Goal: Find specific page/section: Find specific page/section

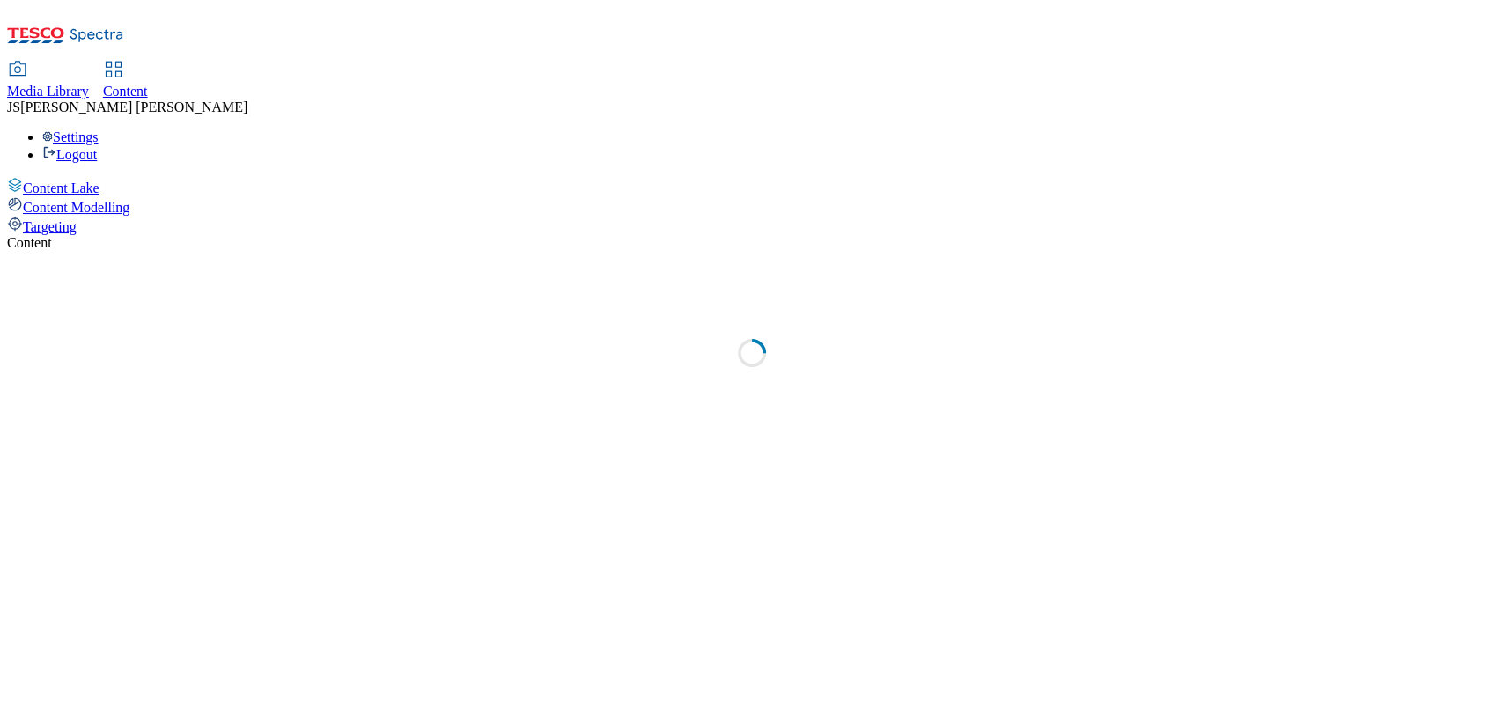
select select "ghs-[GEOGRAPHIC_DATA]"
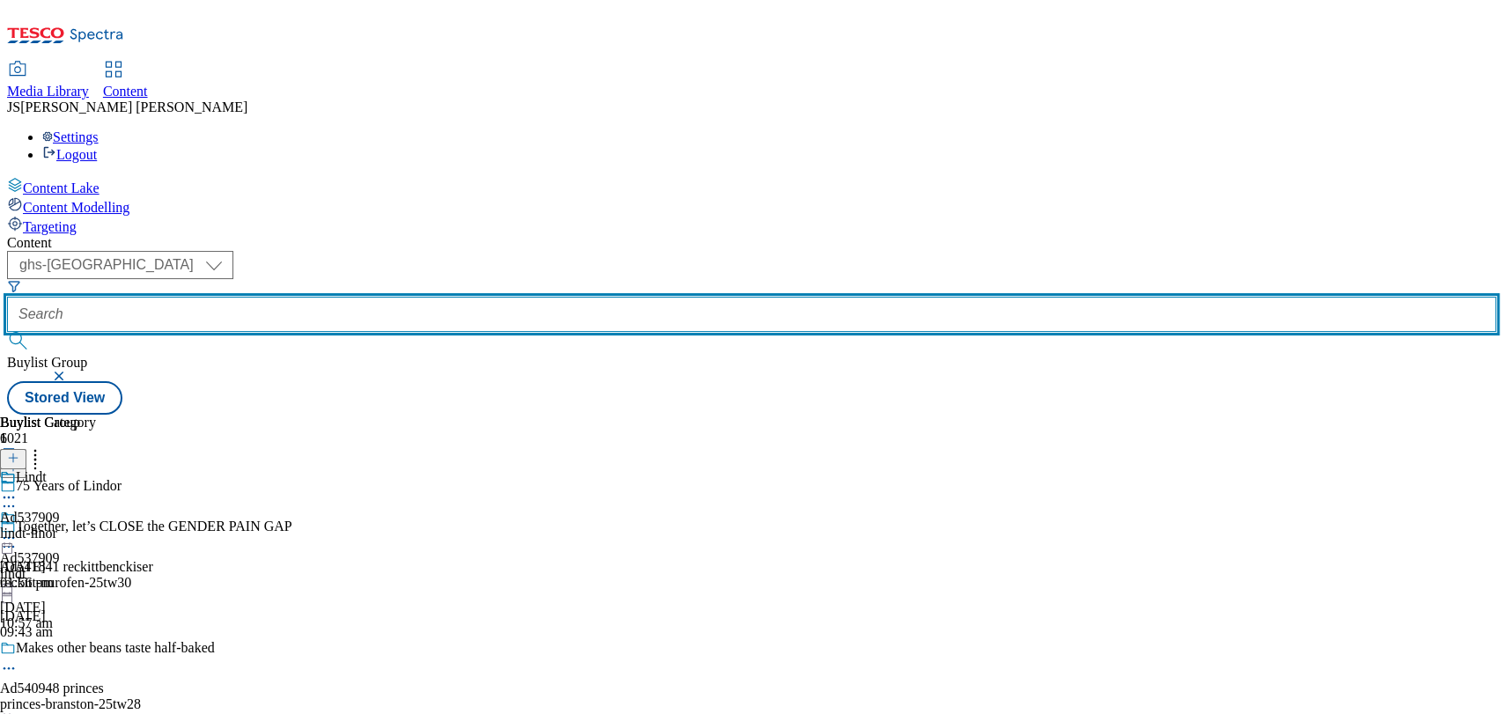
click at [400, 297] on input "text" at bounding box center [751, 314] width 1489 height 35
paste input "541672"
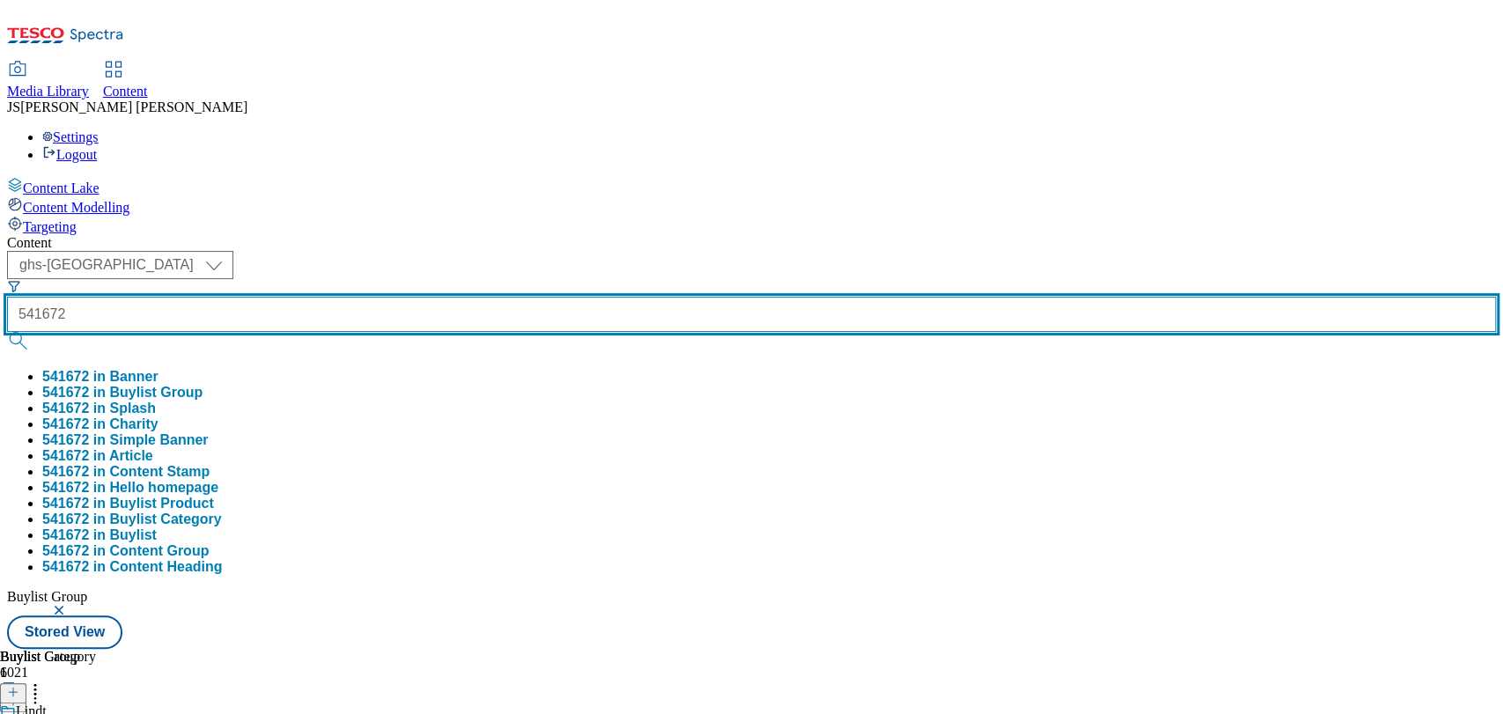
type input "541672"
click at [7, 332] on button "submit" at bounding box center [19, 341] width 25 height 18
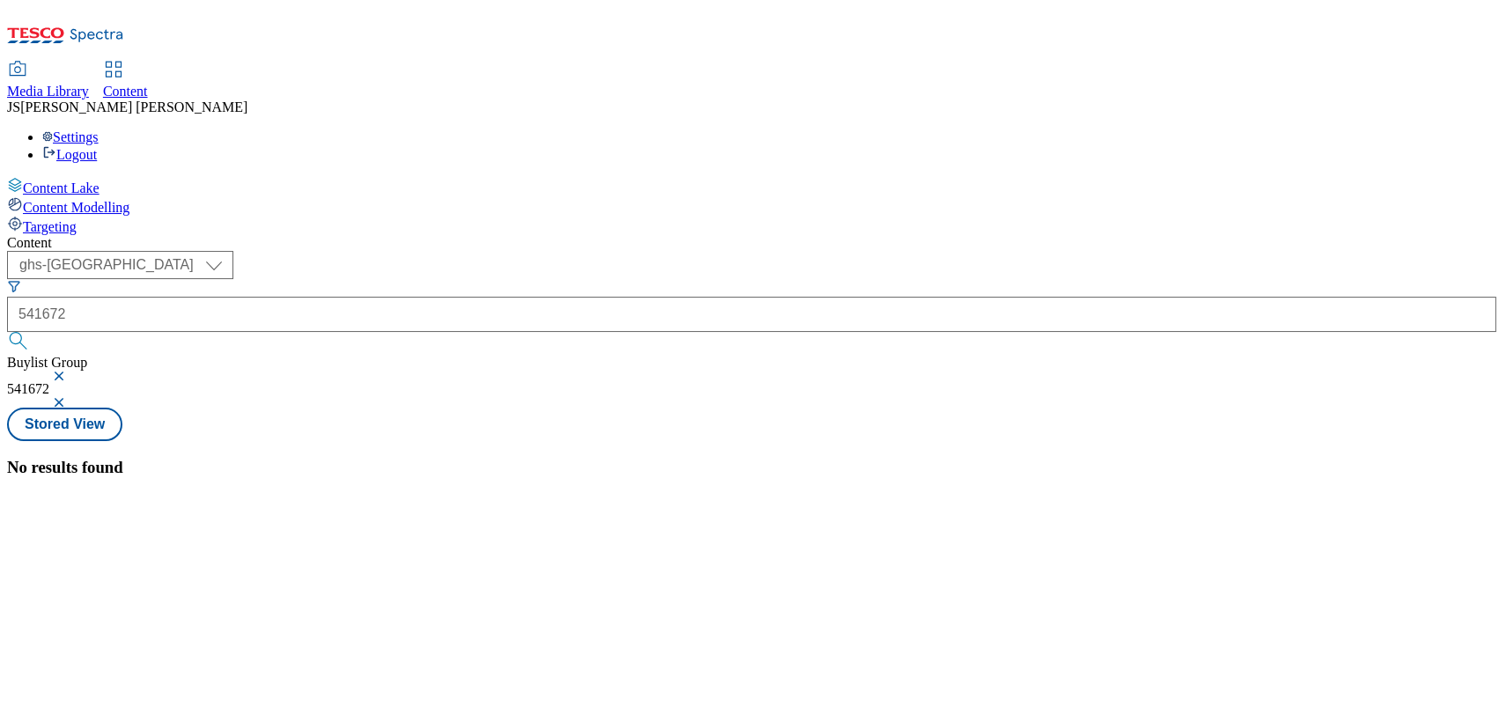
click at [70, 371] on button "button" at bounding box center [61, 376] width 18 height 11
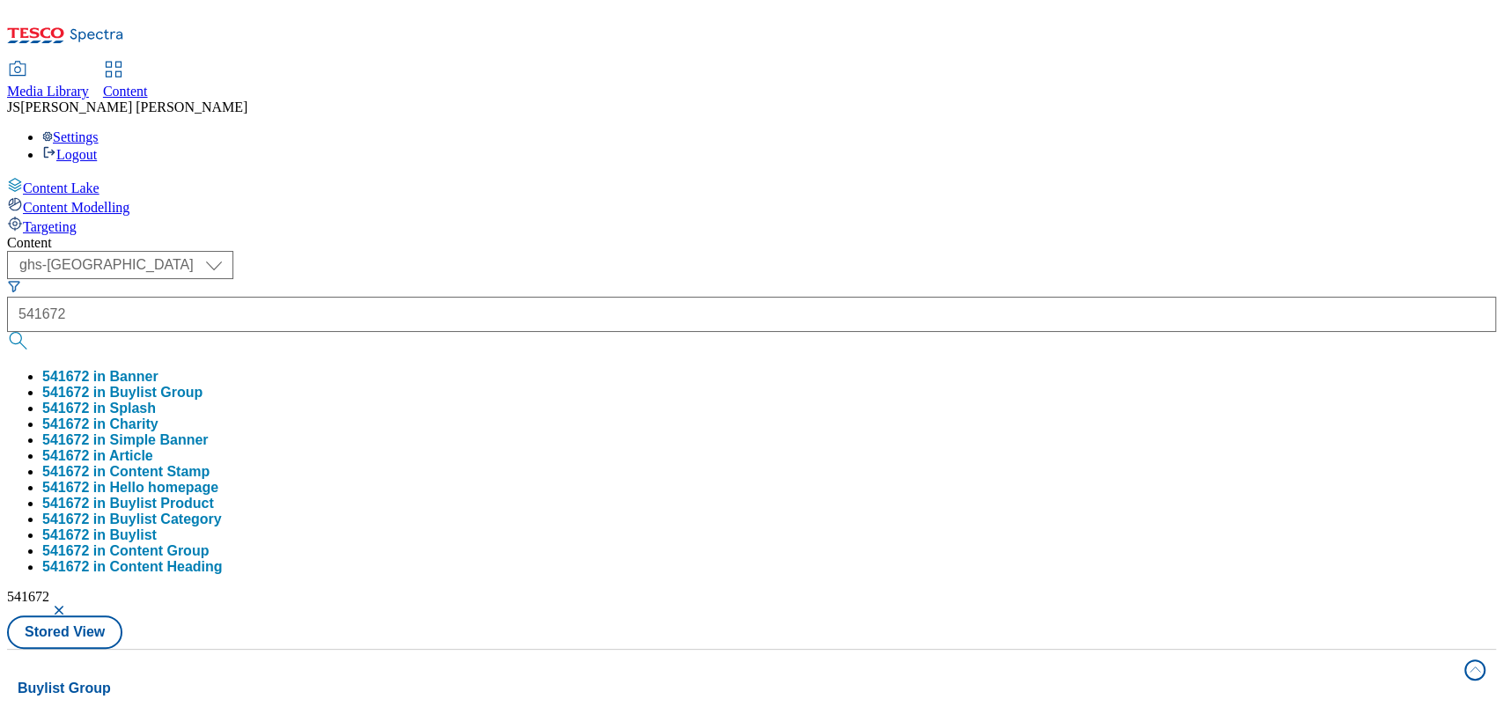
click at [725, 235] on div "Content" at bounding box center [751, 243] width 1489 height 16
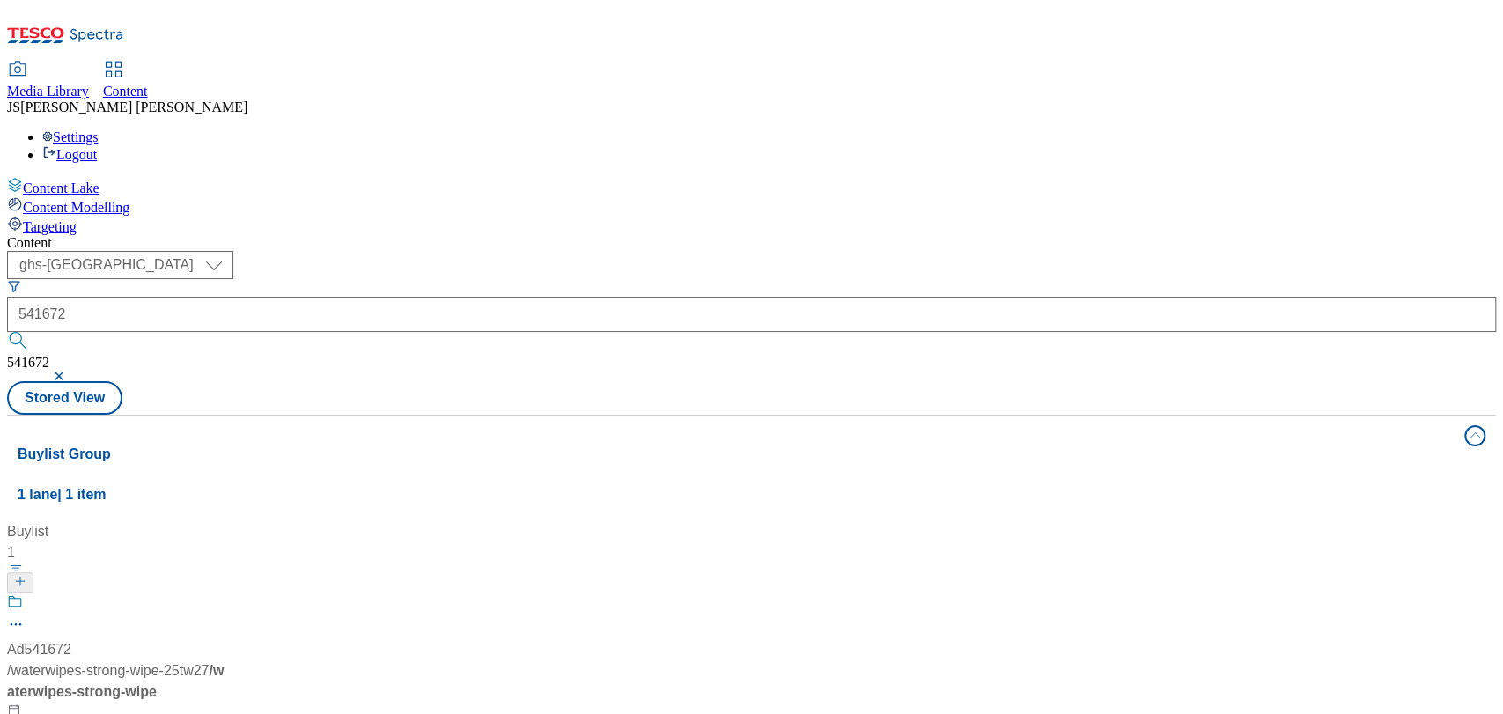
click at [209, 663] on span "/ waterwipes-strong-wipe-25tw27" at bounding box center [108, 670] width 202 height 15
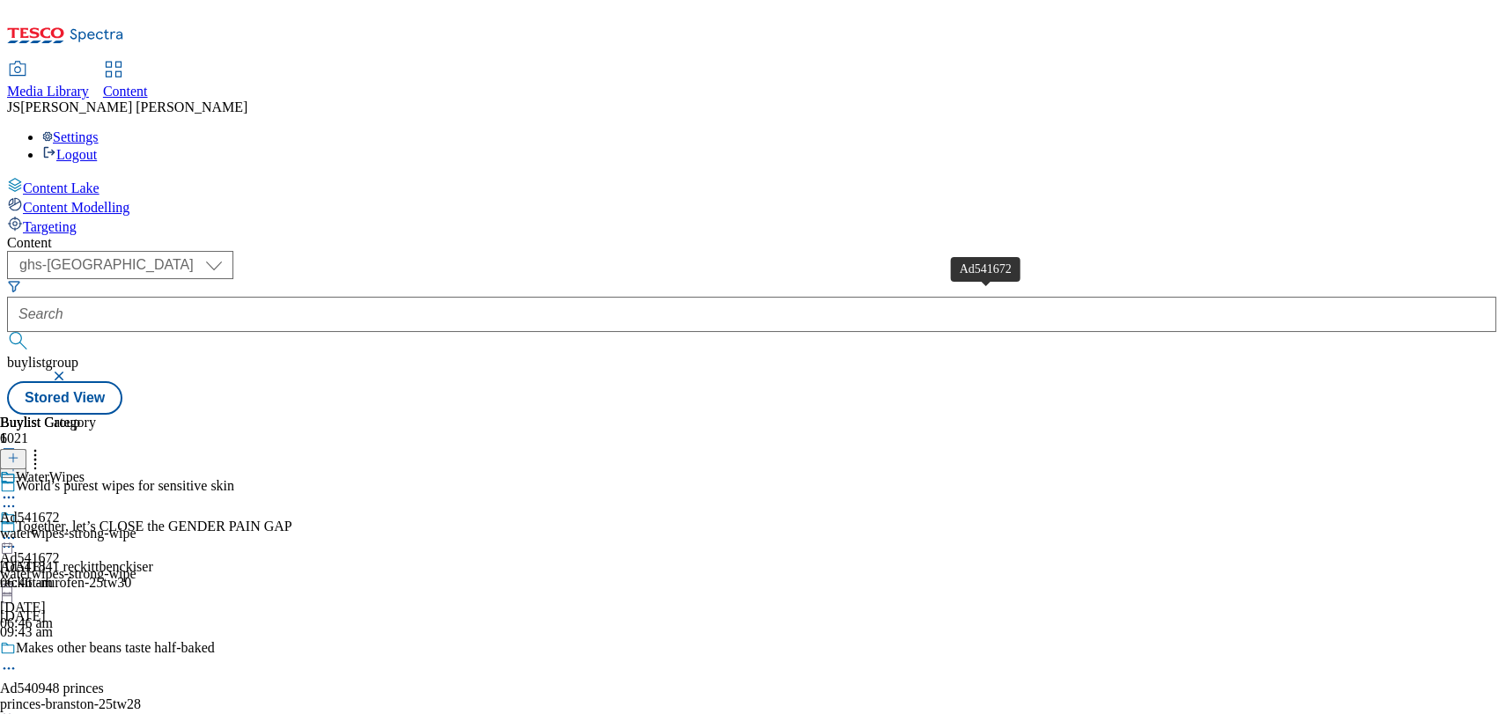
click at [60, 510] on div "Ad541672" at bounding box center [30, 518] width 60 height 16
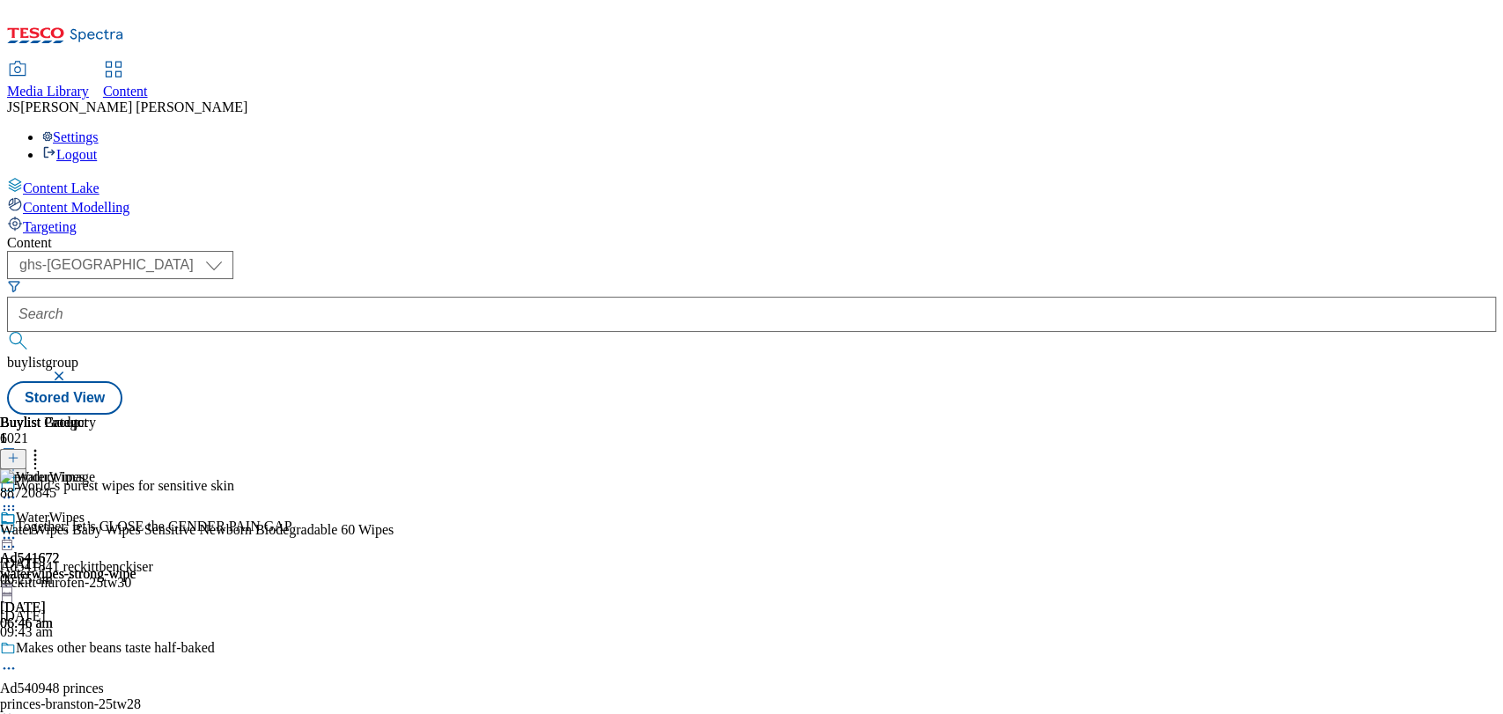
click at [6, 537] on circle at bounding box center [5, 538] width 3 height 3
click at [146, 690] on span "Open Preview Url" at bounding box center [101, 696] width 92 height 13
click at [136, 510] on div "WaterWipes" at bounding box center [68, 530] width 136 height 40
click at [136, 529] on div at bounding box center [68, 539] width 136 height 21
click at [153, 686] on button "Open Preview Url" at bounding box center [94, 696] width 118 height 20
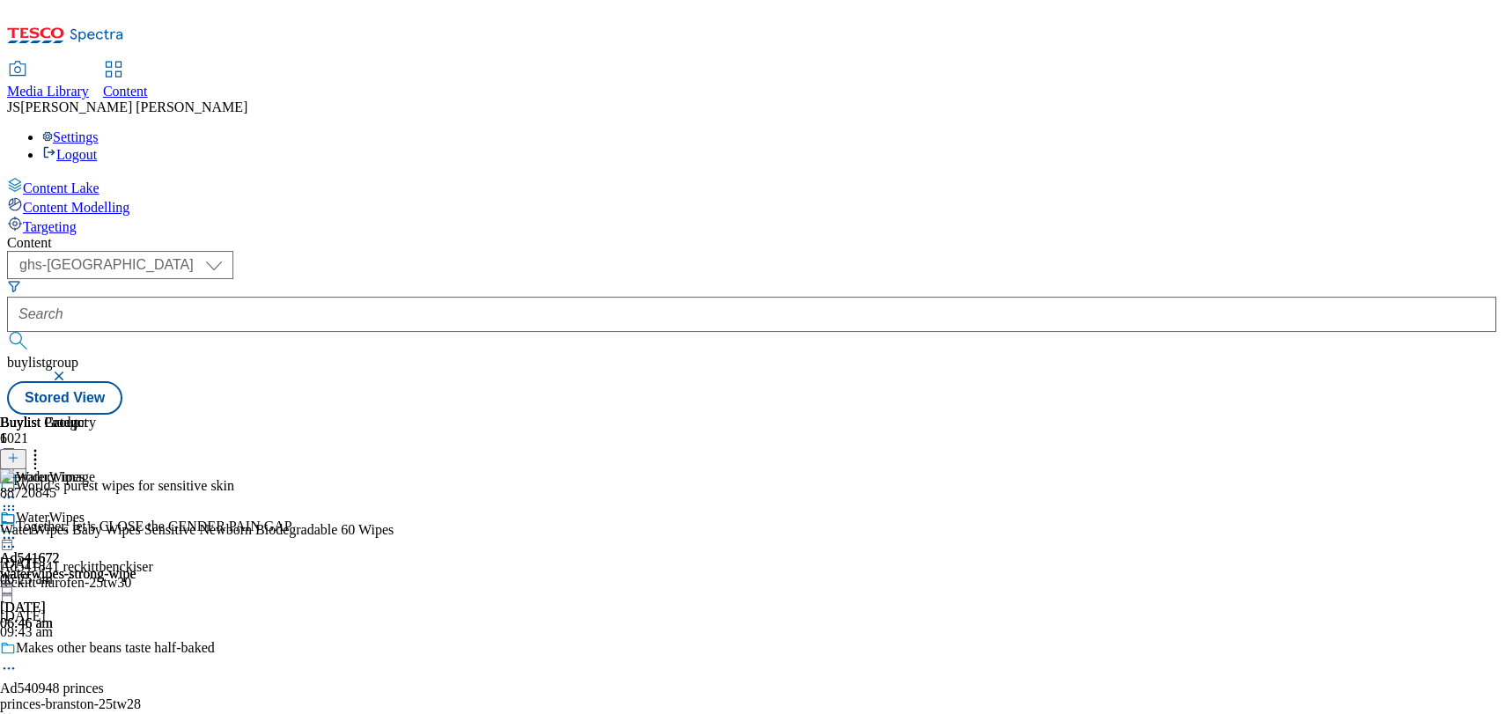
click at [18, 529] on icon at bounding box center [9, 538] width 18 height 18
click at [146, 690] on span "Open Preview Url" at bounding box center [101, 696] width 92 height 13
